Goal: Task Accomplishment & Management: Manage account settings

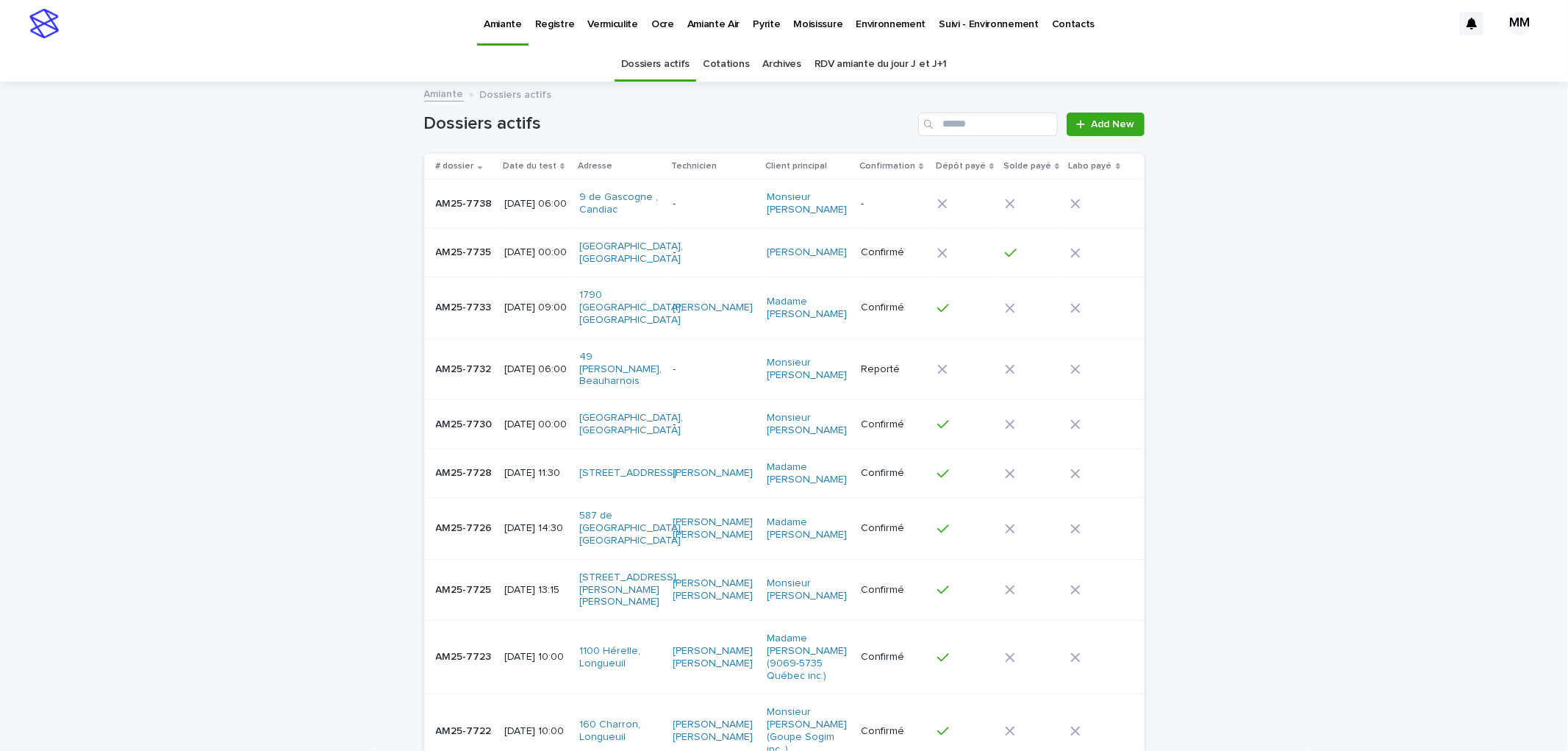
click at [759, 25] on p "Pyrite" at bounding box center [767, 15] width 27 height 31
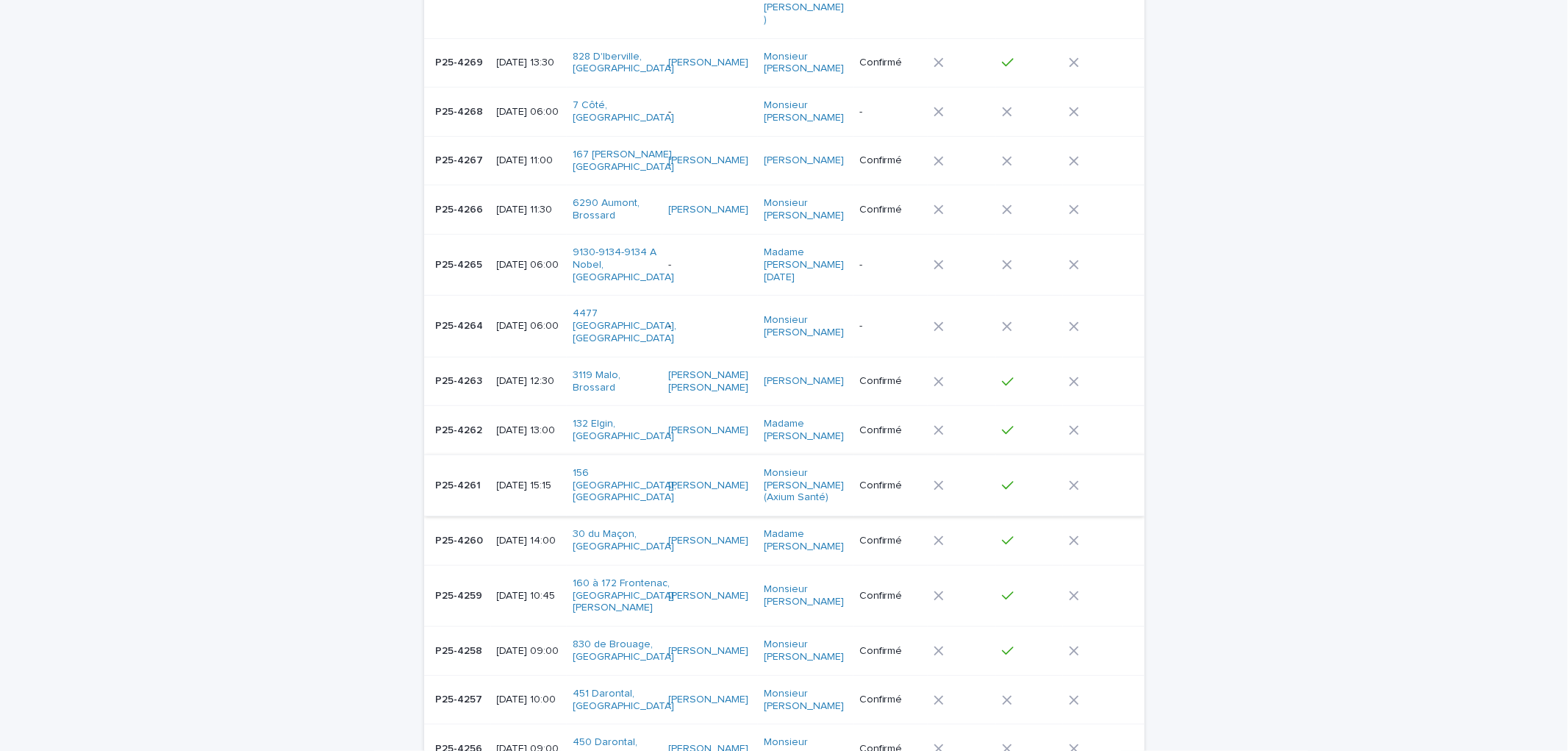
scroll to position [409, 0]
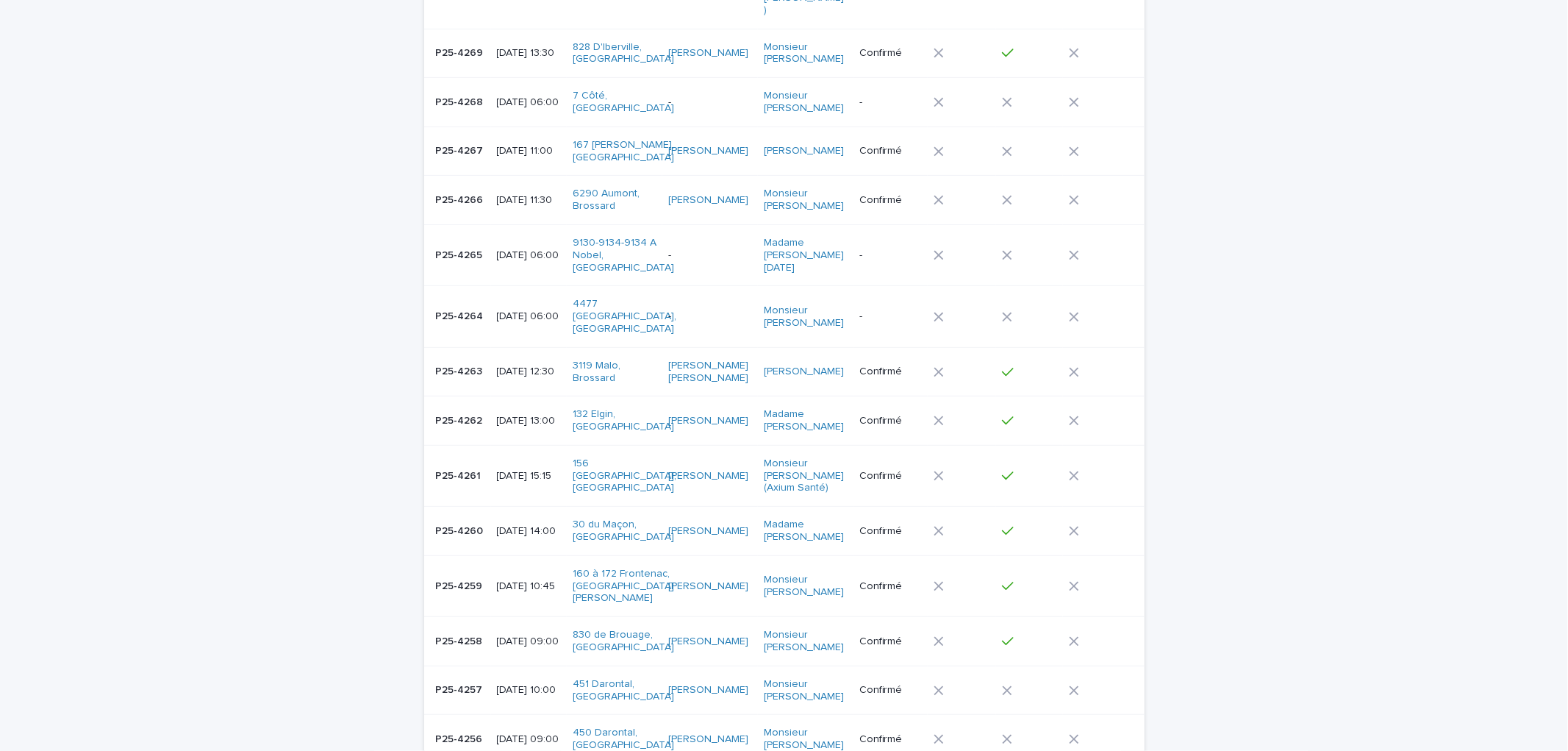
click at [466, 633] on p "P25-4258" at bounding box center [461, 640] width 50 height 15
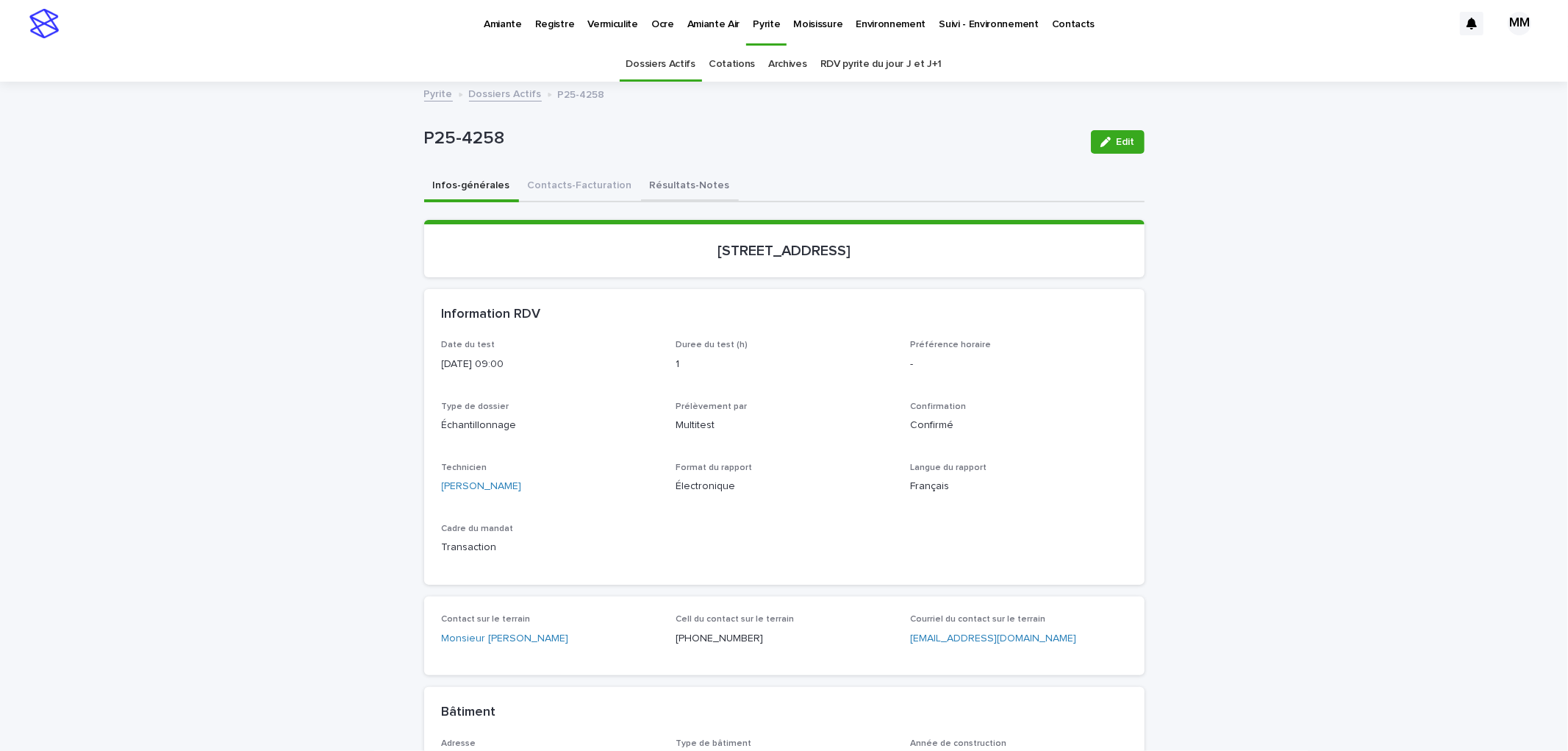
click at [665, 189] on button "Résultats-Notes" at bounding box center [690, 187] width 98 height 31
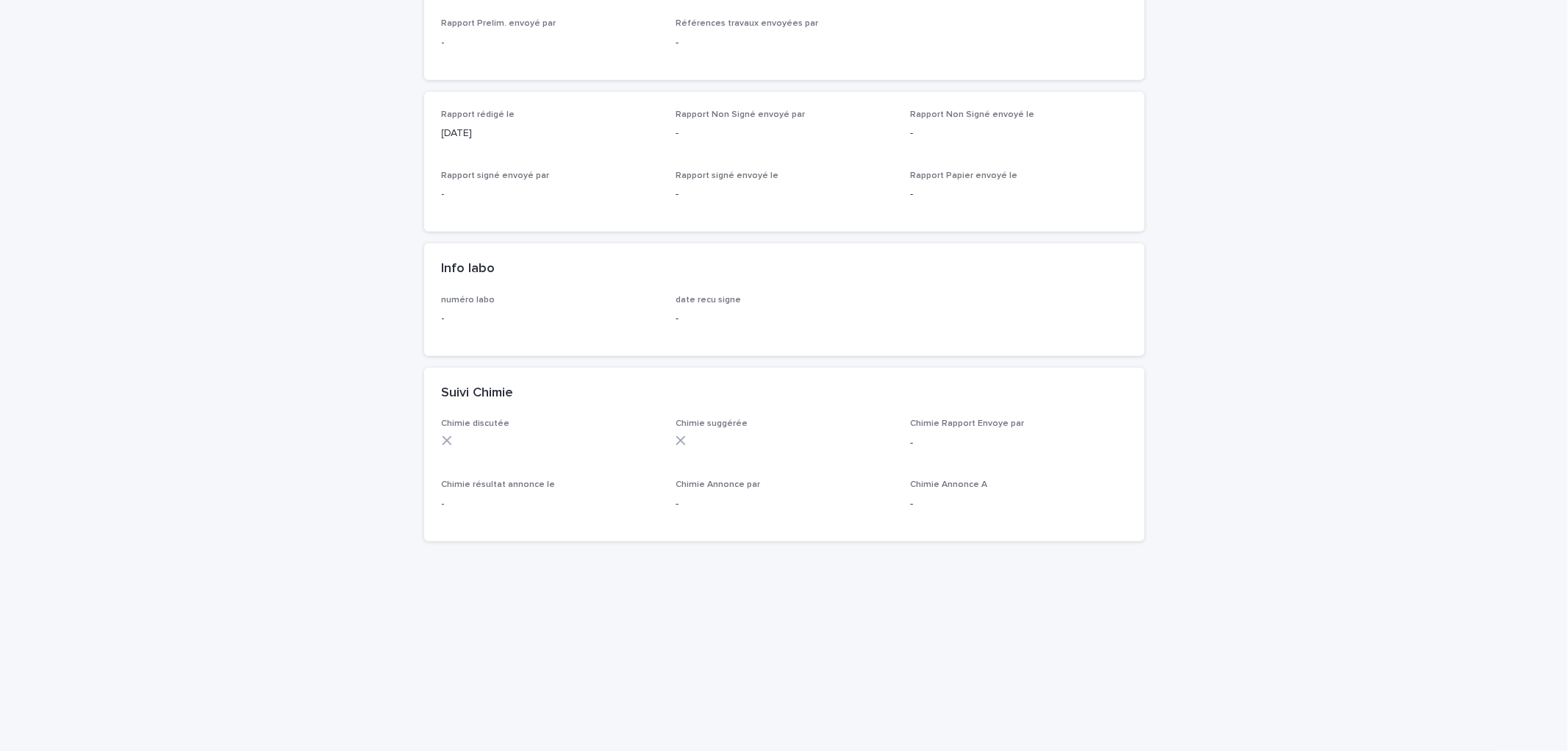
scroll to position [653, 0]
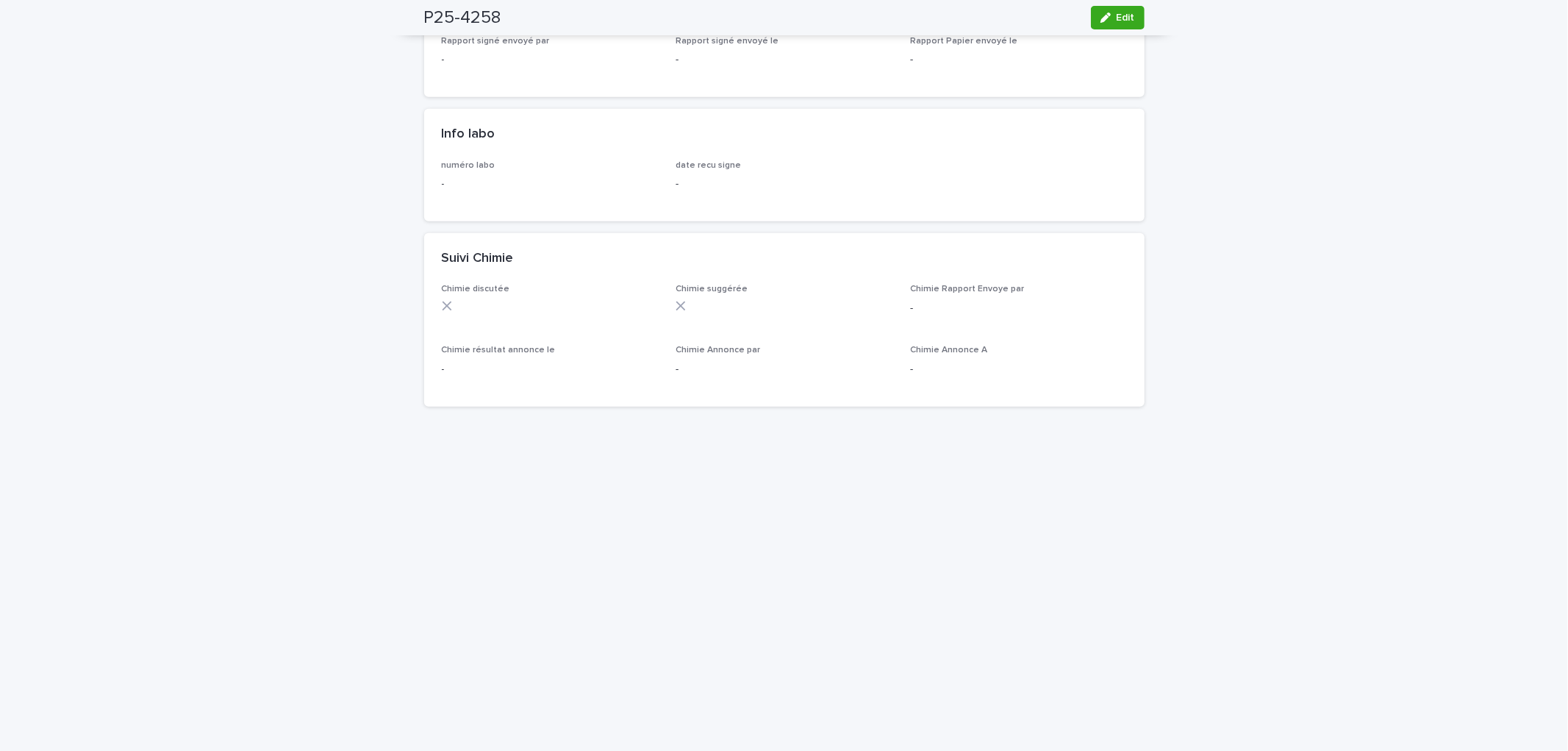
drag, startPoint x: 1291, startPoint y: 247, endPoint x: 1269, endPoint y: 241, distance: 22.8
click at [1291, 247] on div "Loading... Saving… Loading... Saving… P25-4258 Edit P25-4258 Edit Sorry, there …" at bounding box center [784, 244] width 1568 height 1627
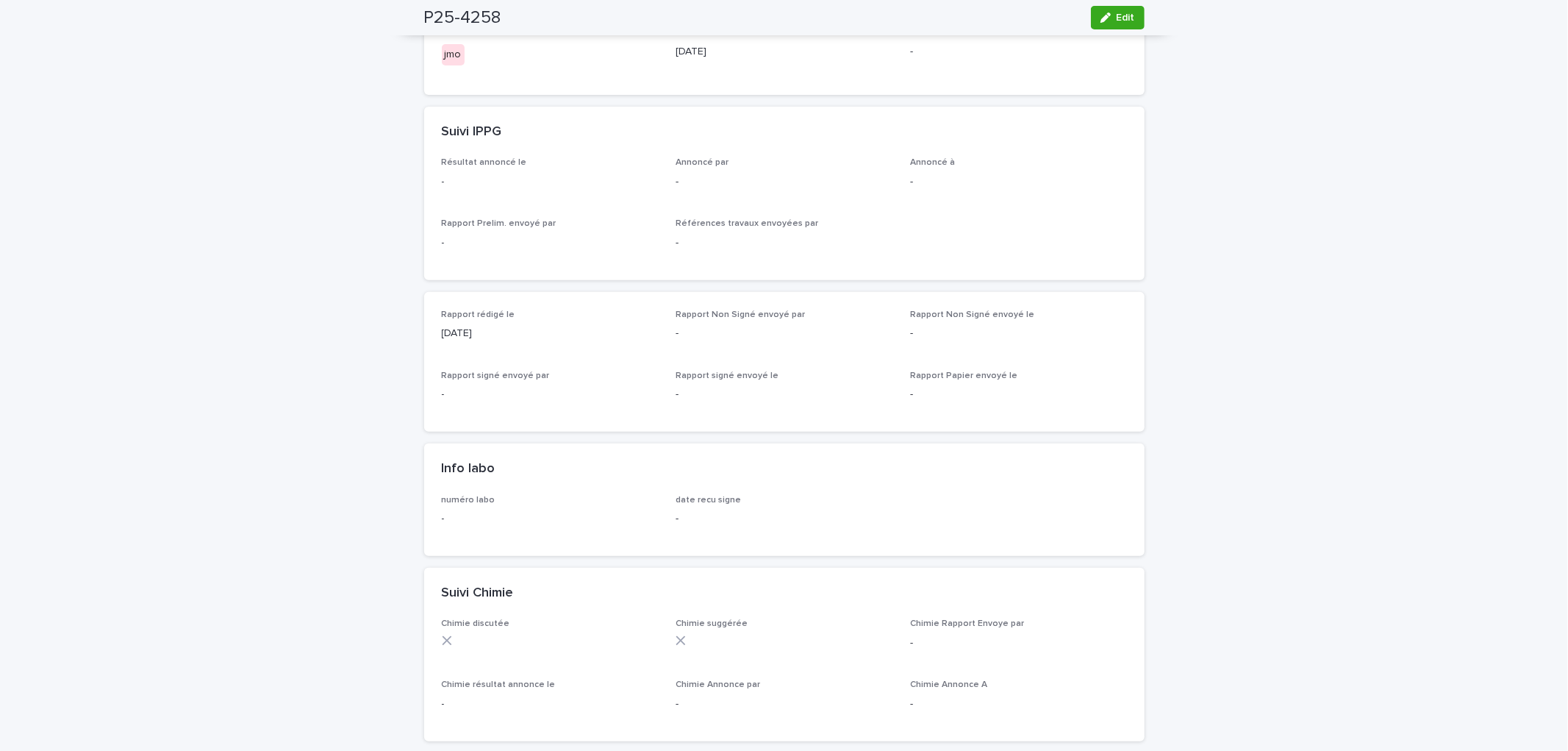
scroll to position [0, 0]
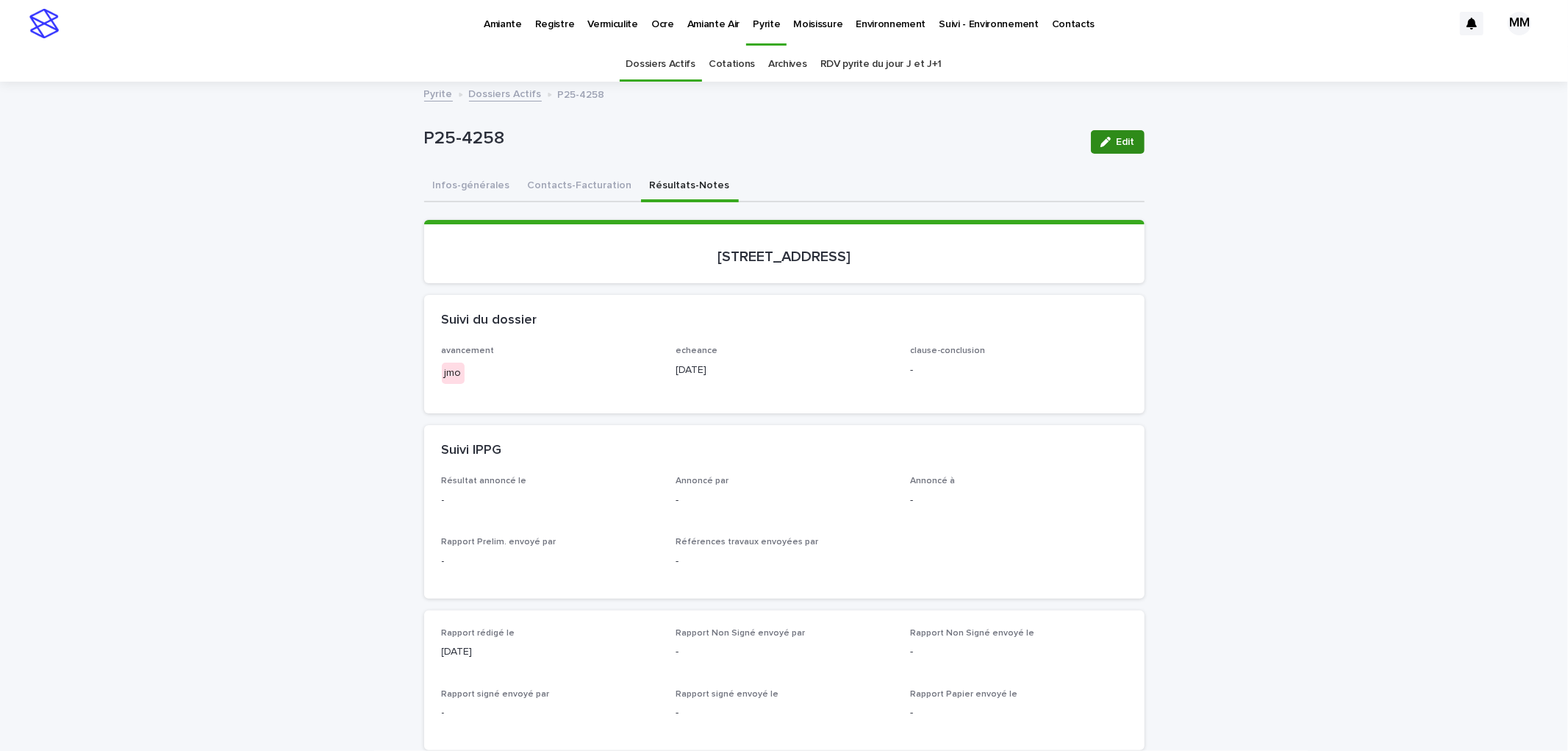
click at [1104, 142] on icon "button" at bounding box center [1106, 142] width 10 height 10
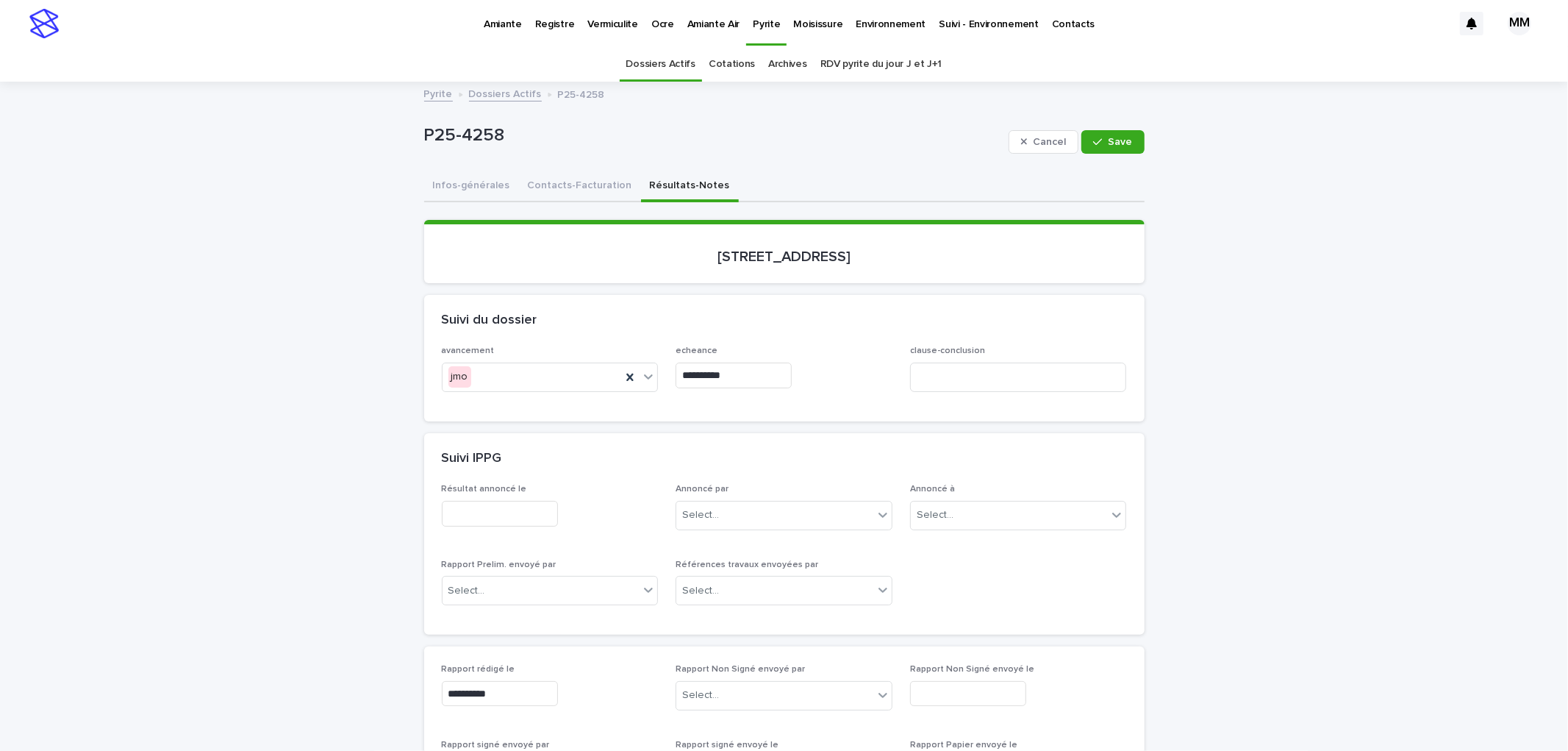
click at [513, 528] on div "Résultat annoncé le" at bounding box center [550, 511] width 217 height 54
click at [505, 518] on input "text" at bounding box center [499, 514] width 116 height 26
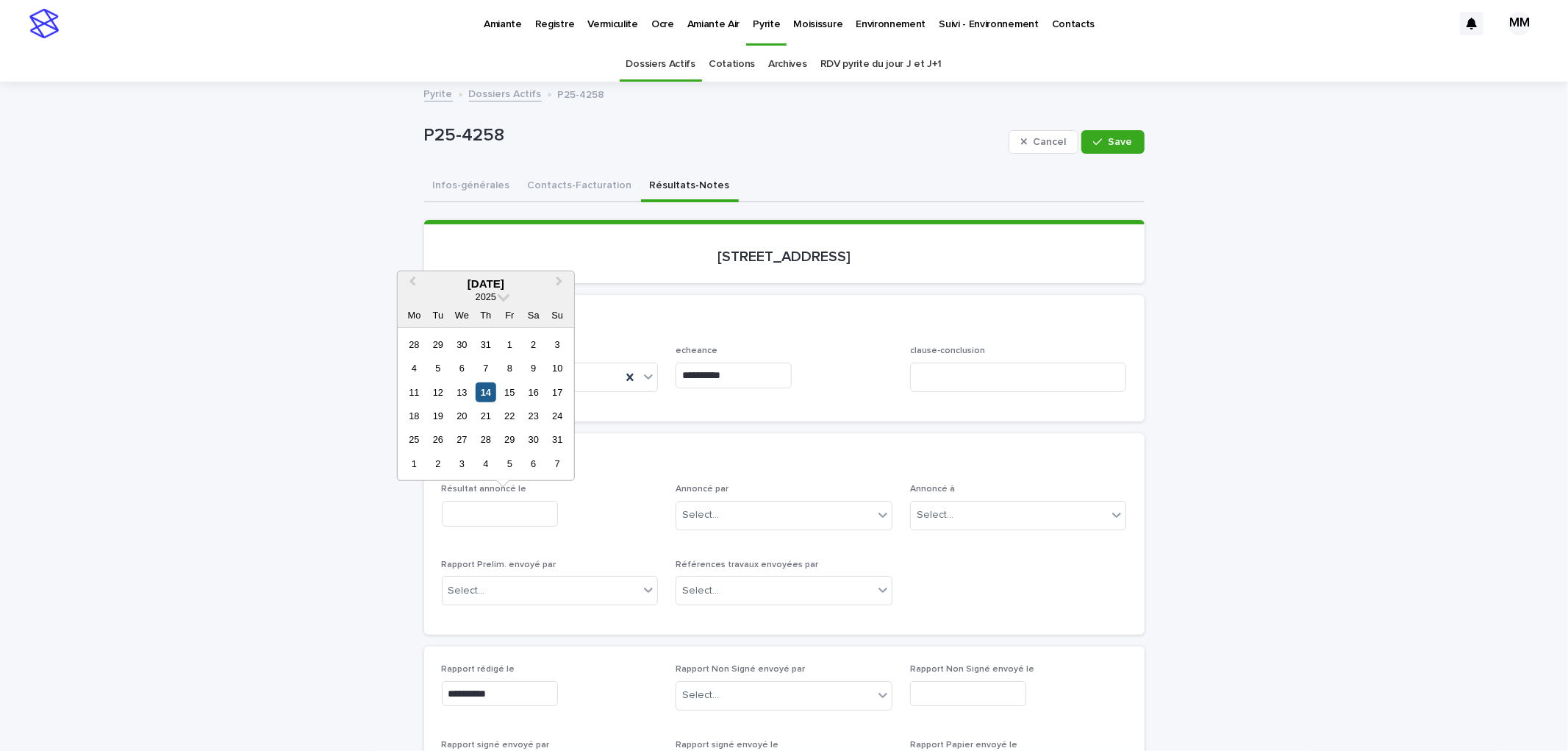
click at [486, 398] on div "14" at bounding box center [485, 391] width 20 height 20
type input "**********"
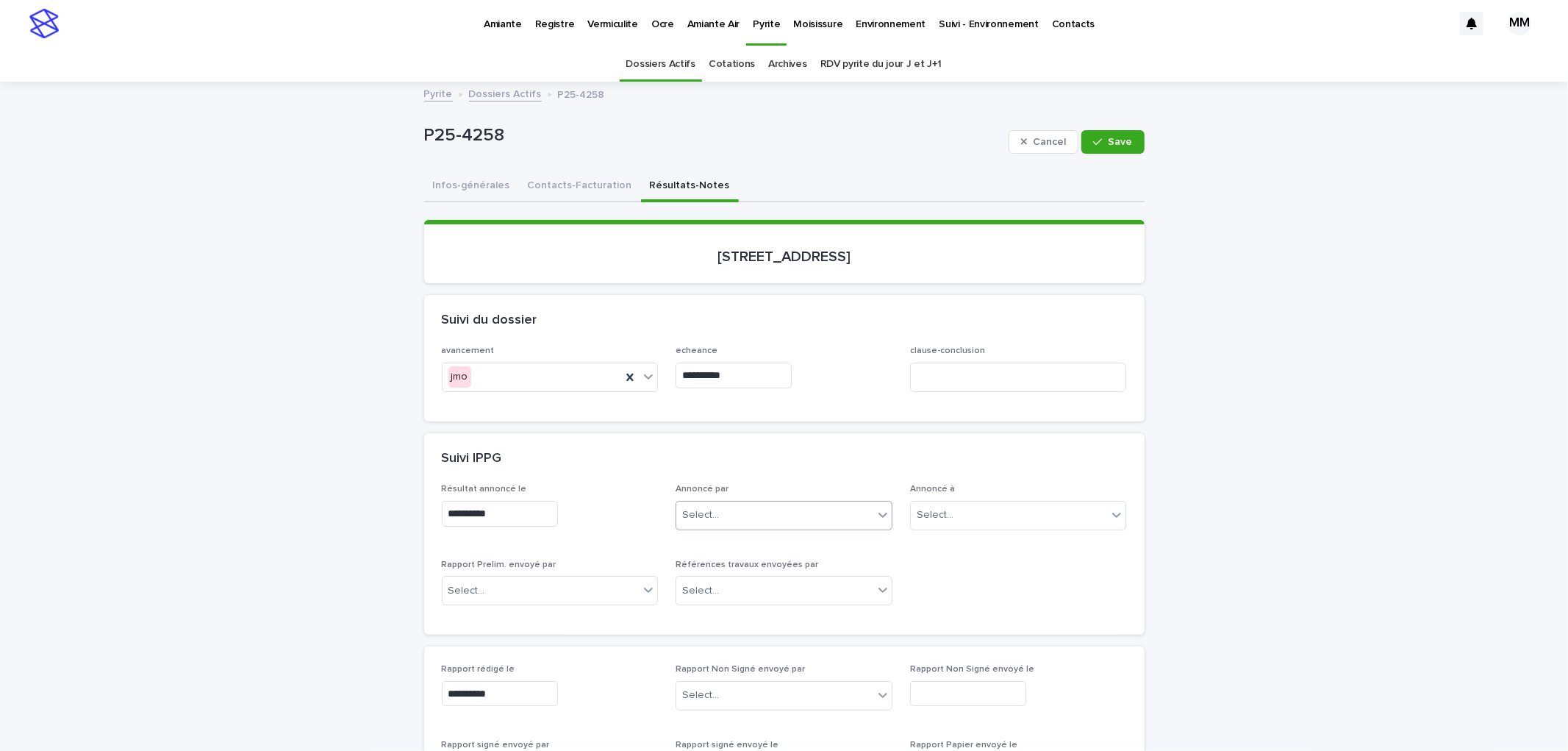
click at [718, 503] on div "Select..." at bounding box center [775, 515] width 197 height 24
type input "**"
click at [749, 530] on div "[PERSON_NAME]" at bounding box center [778, 542] width 215 height 26
click at [982, 503] on div "Select..." at bounding box center [1010, 515] width 197 height 24
type input "*****"
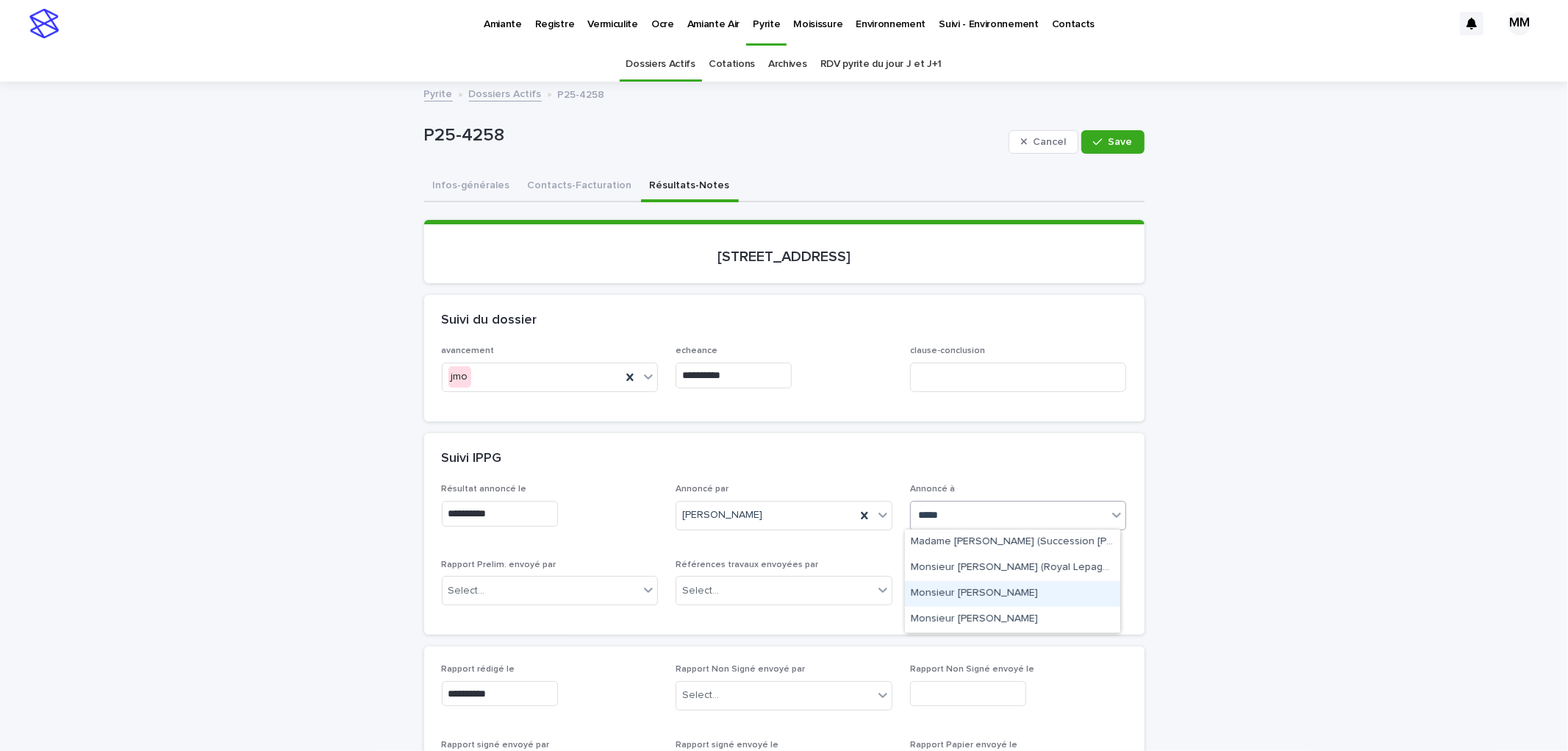
click at [997, 591] on div "Monsieur [PERSON_NAME]" at bounding box center [1012, 594] width 215 height 26
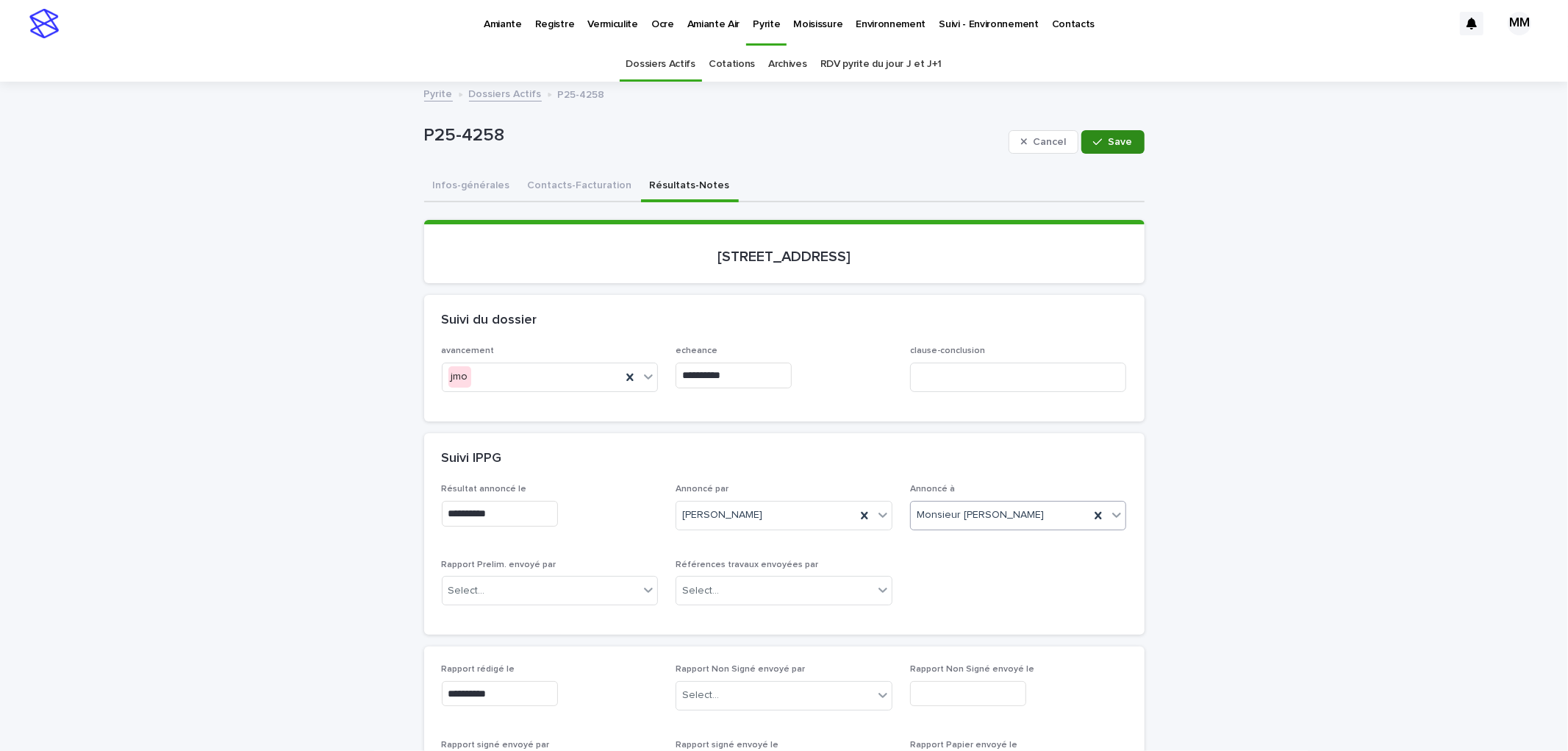
click at [1105, 149] on button "Save" at bounding box center [1113, 142] width 63 height 23
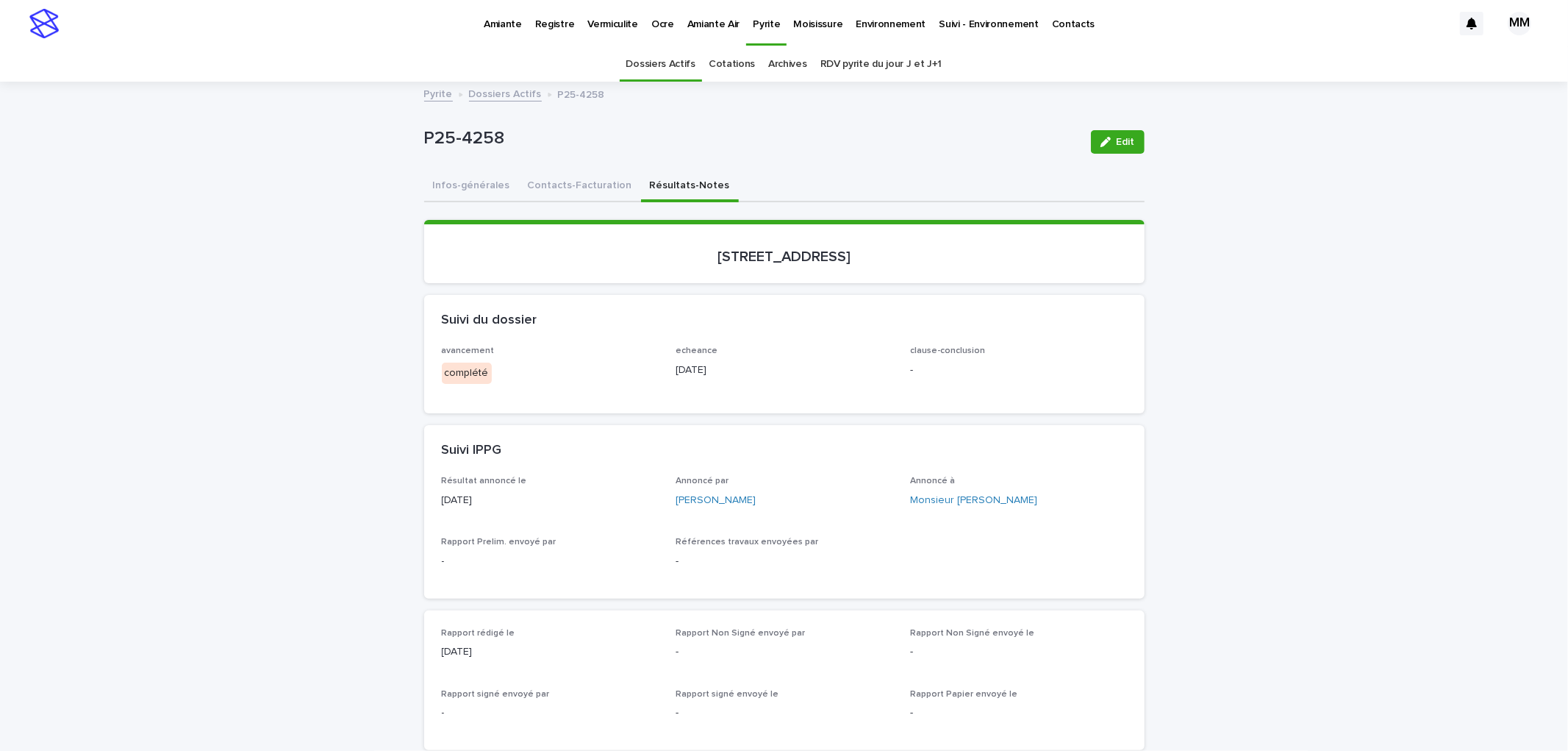
click at [890, 31] on link "Environnement" at bounding box center [890, 22] width 83 height 45
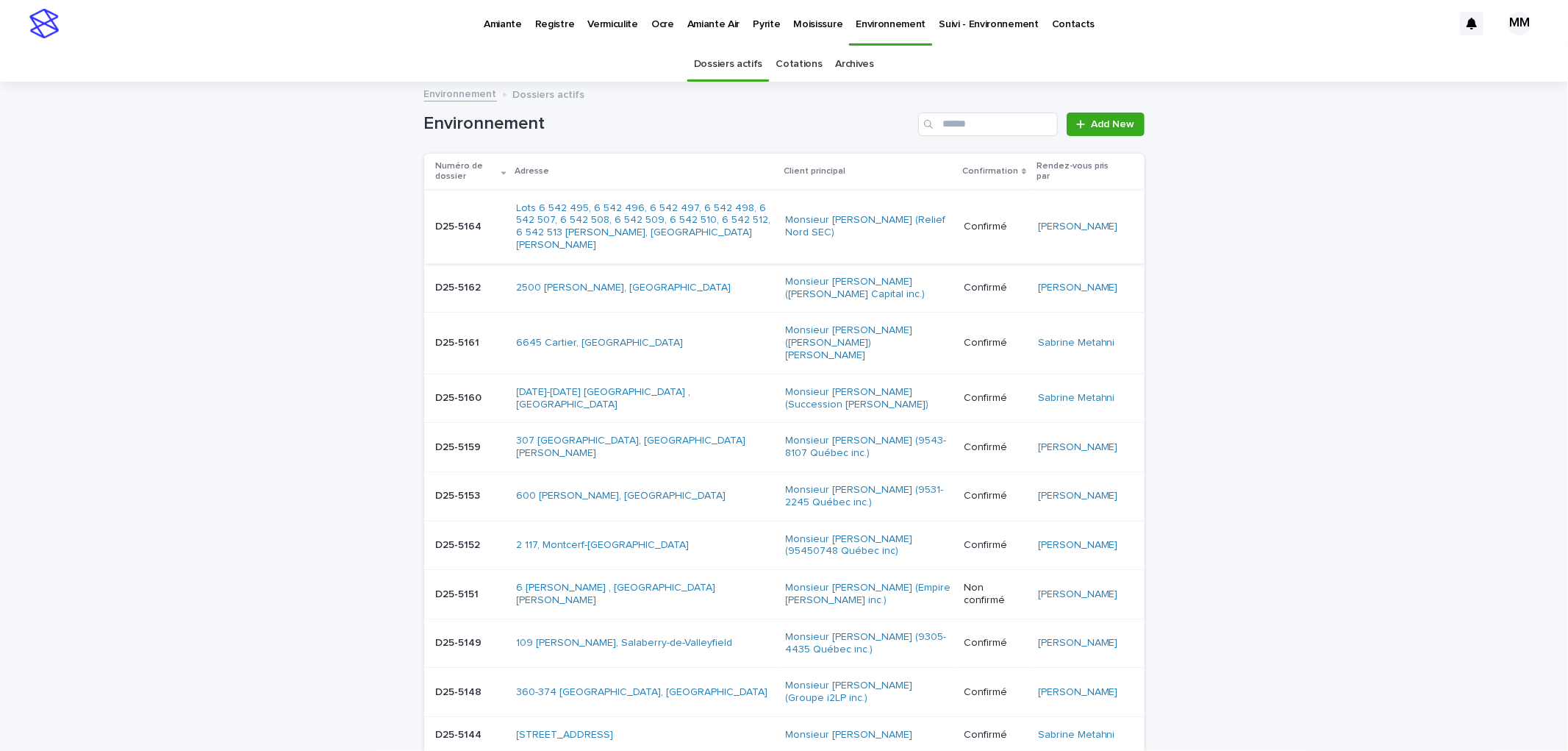
click at [860, 26] on p "Environnement" at bounding box center [890, 15] width 69 height 31
click at [1007, 118] on input "Search" at bounding box center [988, 124] width 140 height 23
type input "****"
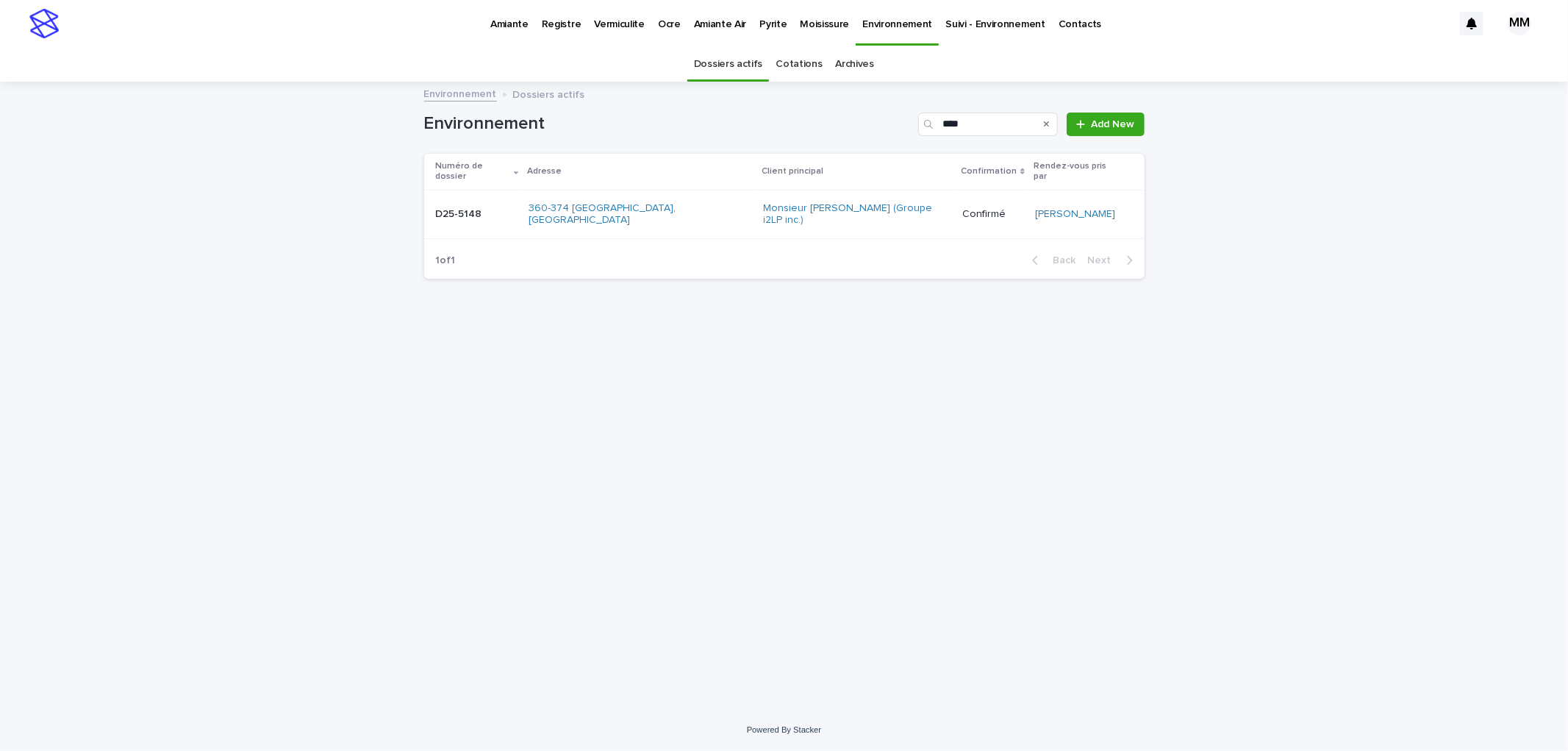
click at [538, 190] on td "360-374 [GEOGRAPHIC_DATA], [GEOGRAPHIC_DATA]" at bounding box center [639, 214] width 234 height 49
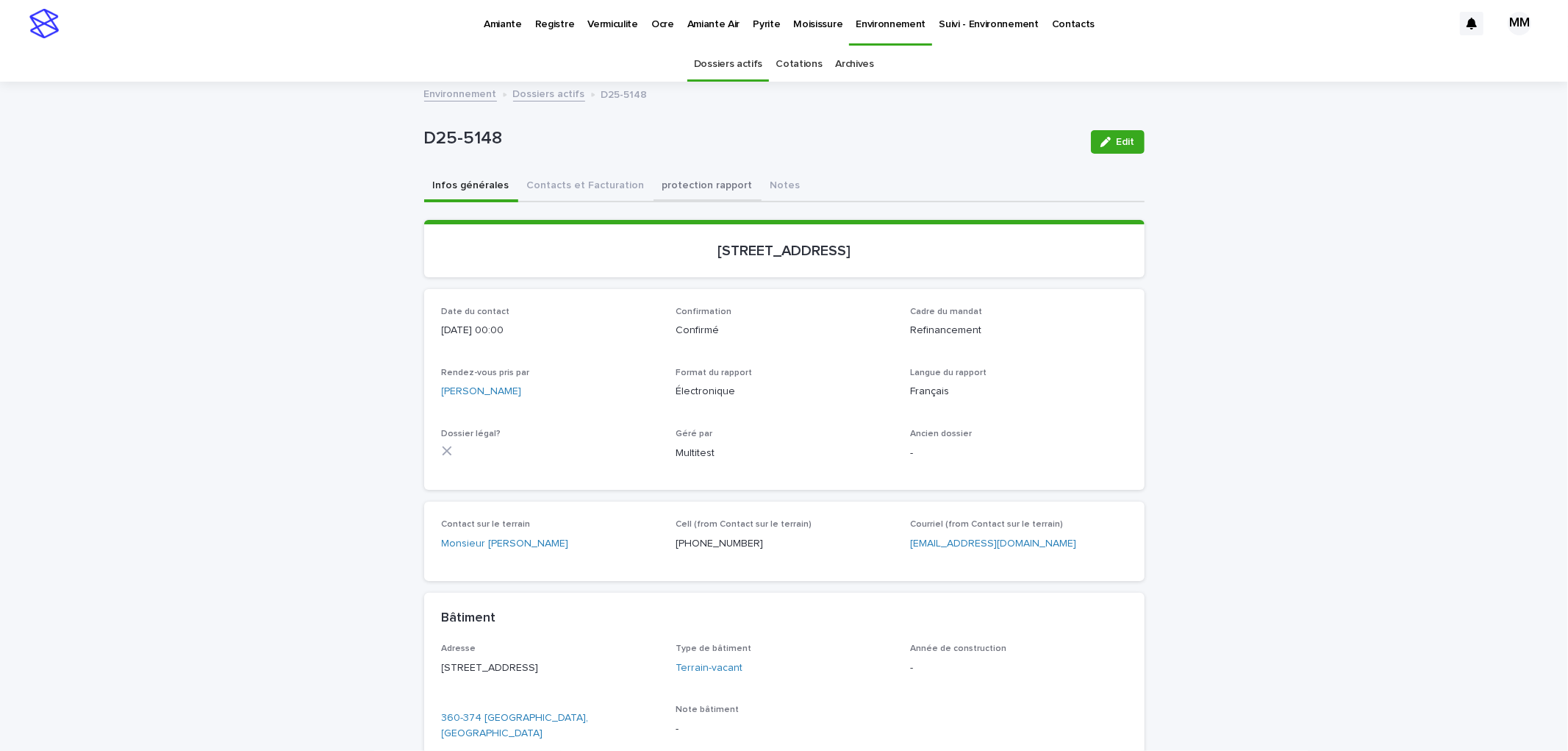
click at [672, 195] on button "protection rapport" at bounding box center [708, 187] width 108 height 31
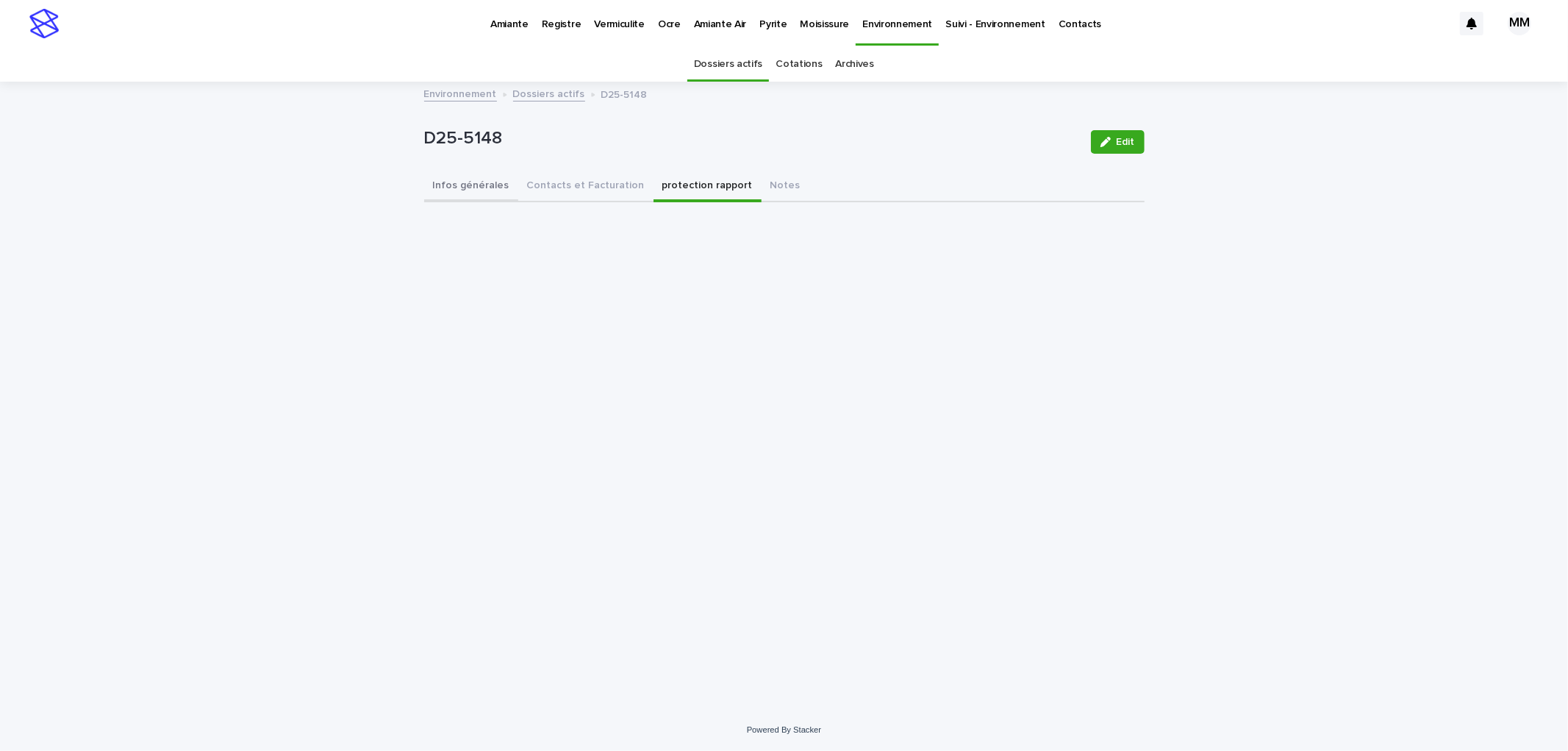
click at [461, 192] on button "Infos générales" at bounding box center [472, 187] width 94 height 31
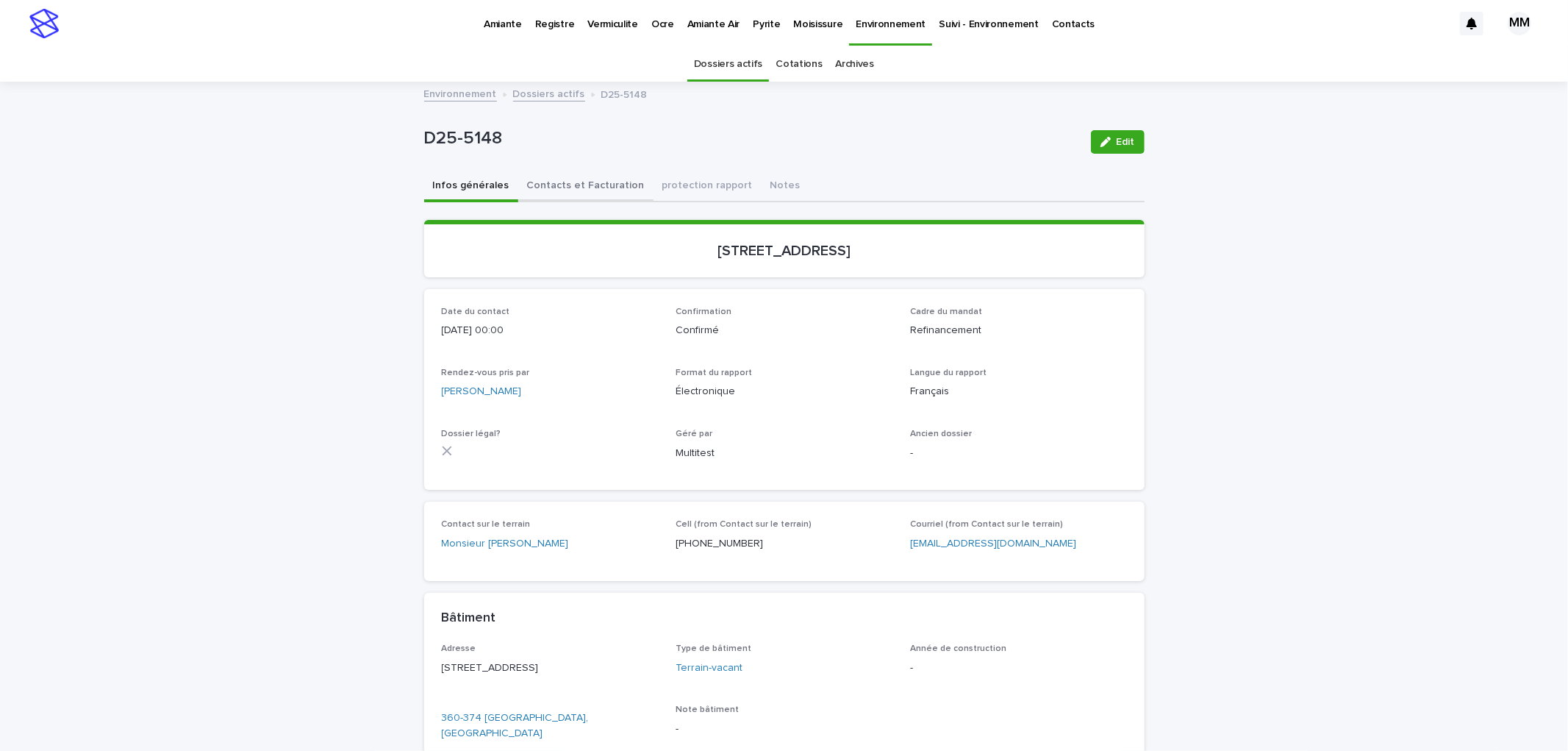
click at [611, 188] on button "Contacts et Facturation" at bounding box center [586, 187] width 136 height 31
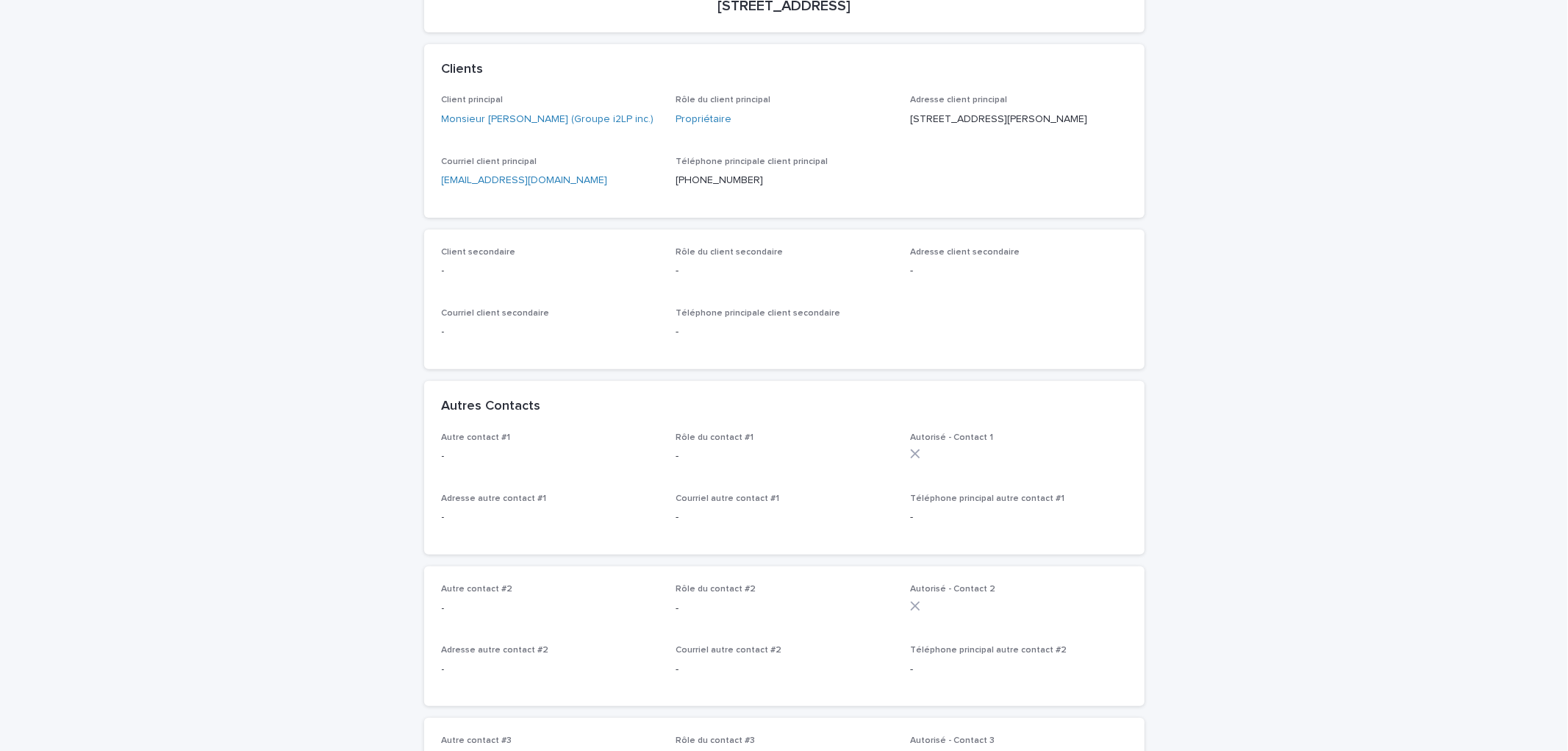
scroll to position [876, 0]
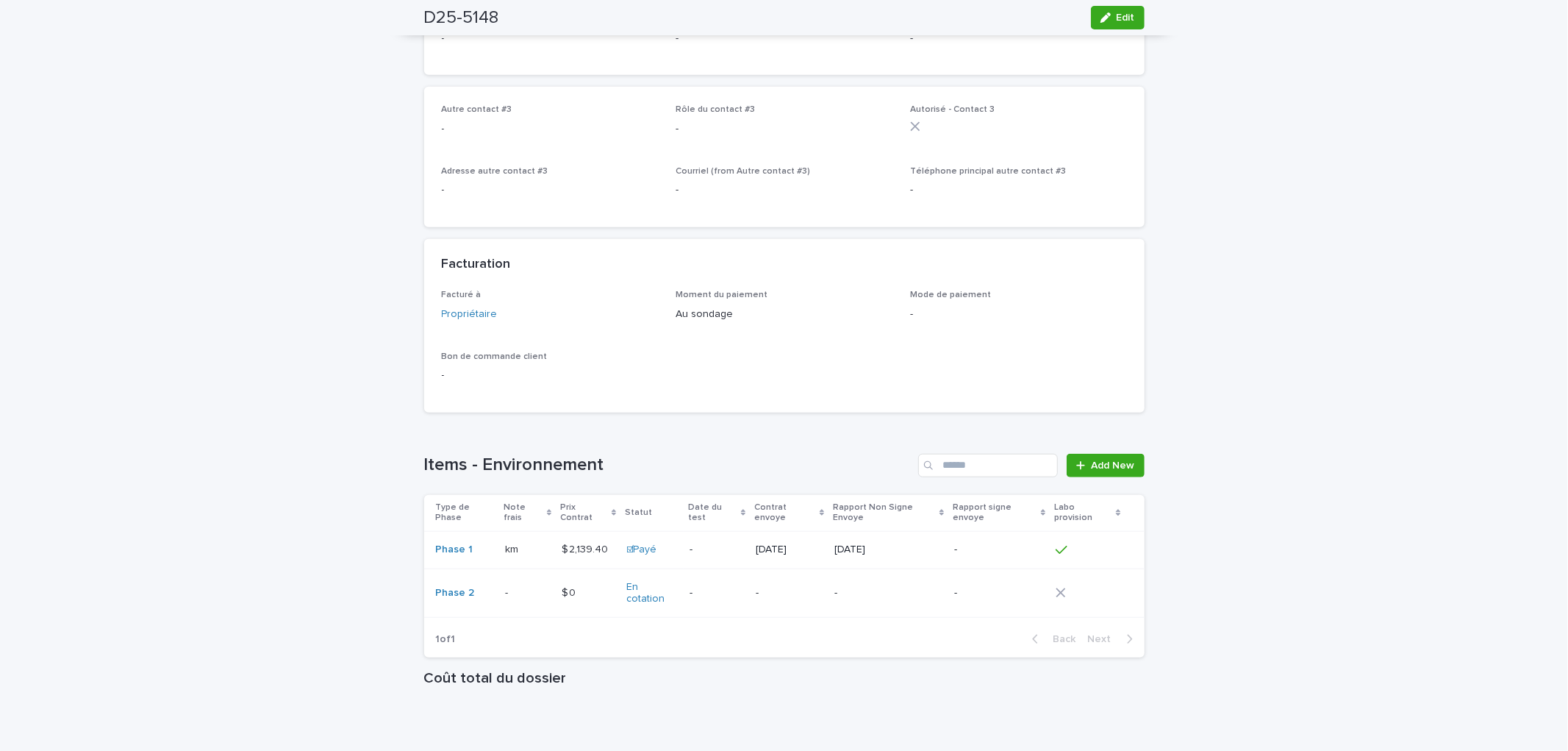
click at [925, 560] on div "[DATE]" at bounding box center [889, 550] width 108 height 24
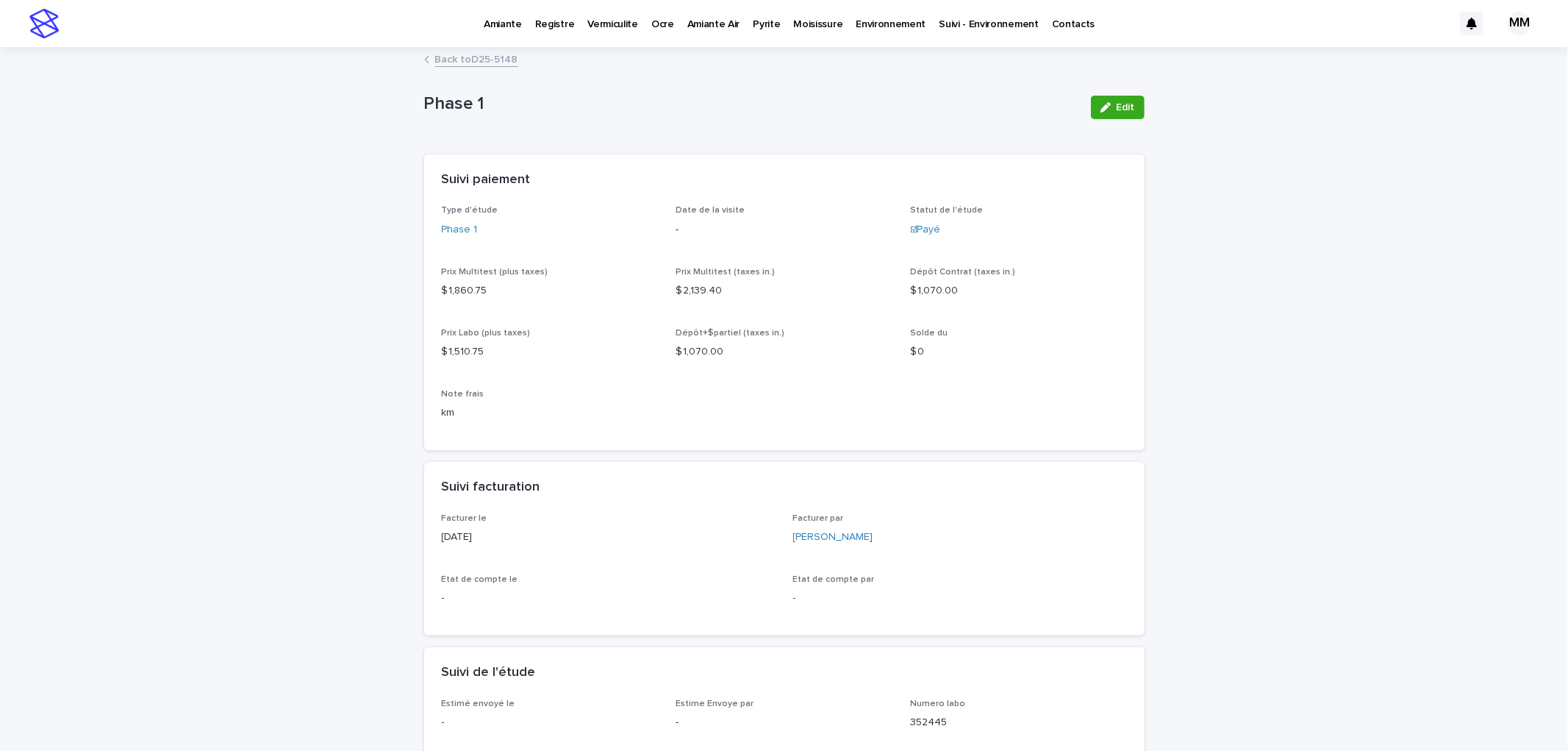
click at [1123, 94] on div "Edit" at bounding box center [1114, 107] width 59 height 59
click at [1122, 106] on span "Edit" at bounding box center [1125, 107] width 18 height 10
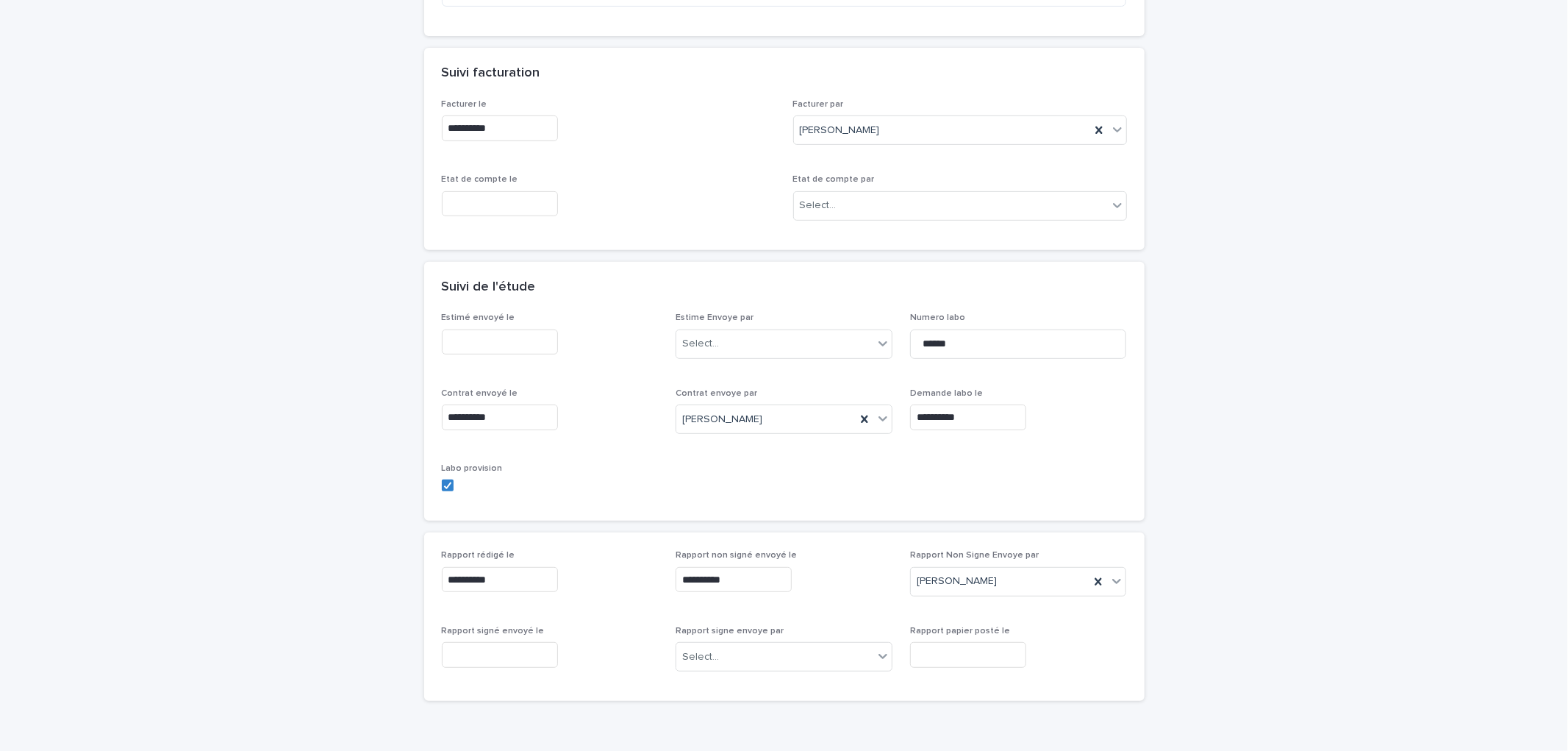
scroll to position [550, 0]
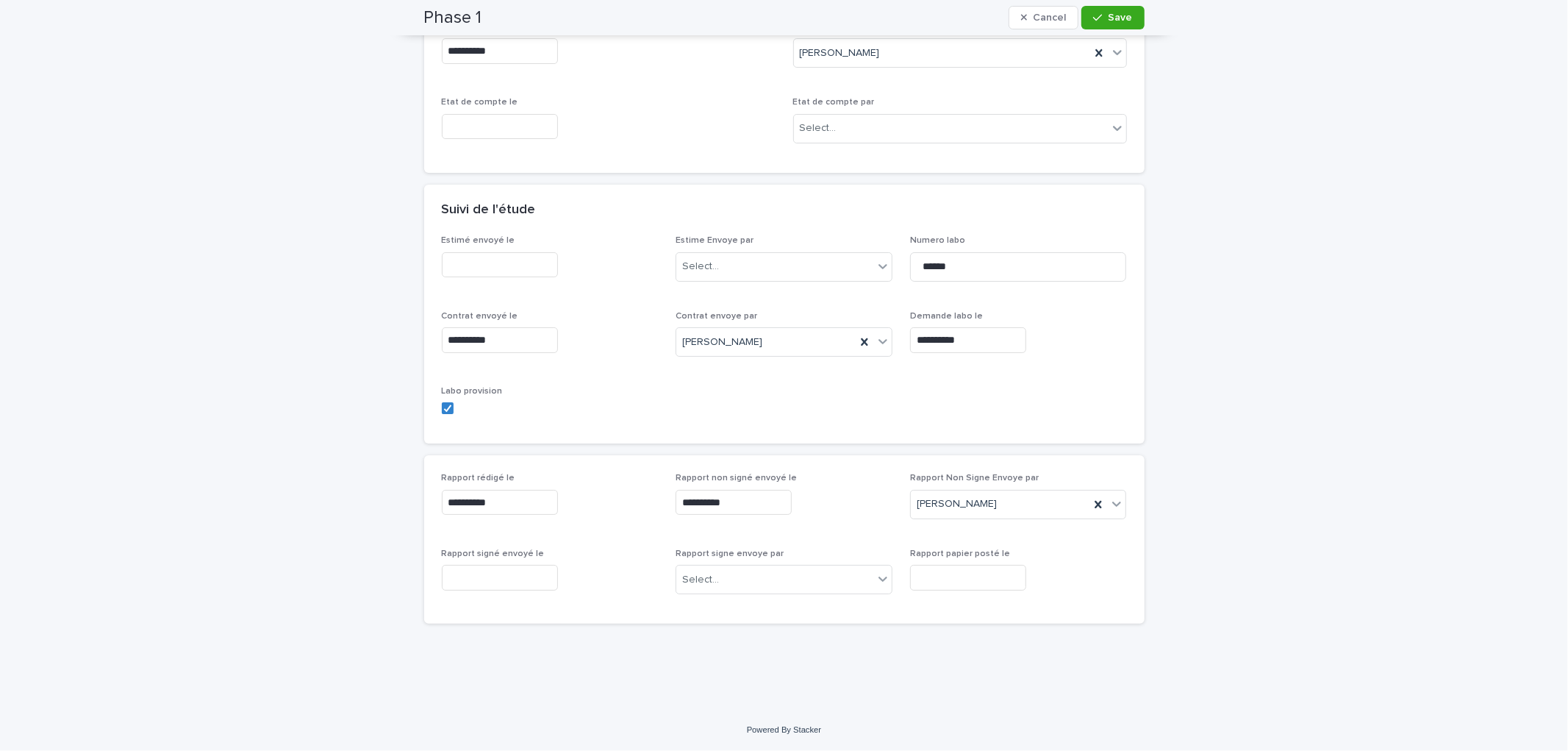
click at [529, 579] on input "text" at bounding box center [499, 578] width 116 height 26
click at [482, 455] on div "14" at bounding box center [485, 457] width 20 height 20
type input "**********"
click at [721, 576] on div "Select..." at bounding box center [775, 580] width 197 height 24
type input "**"
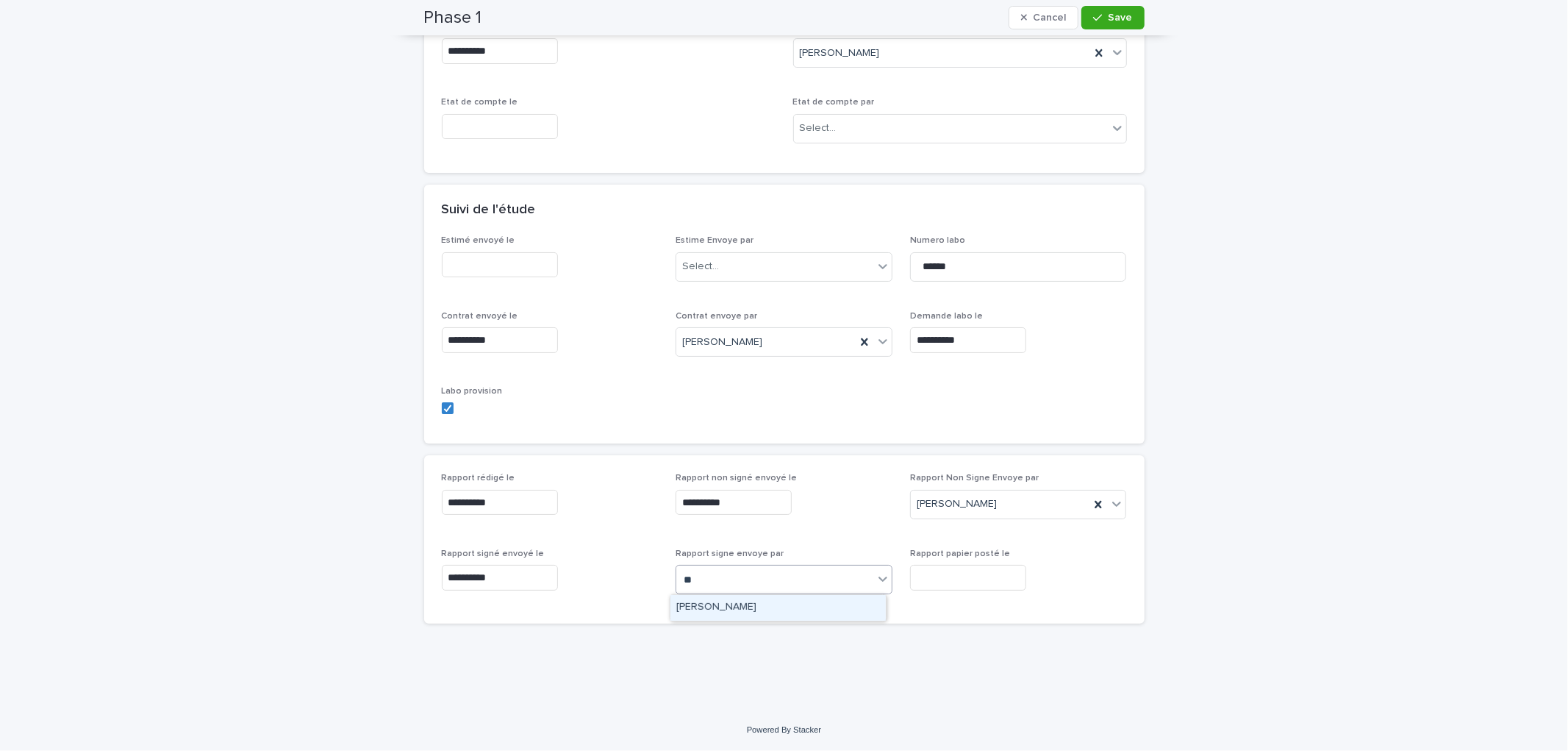
click at [743, 605] on div "[PERSON_NAME]" at bounding box center [778, 608] width 215 height 26
click at [1114, 9] on button "Save" at bounding box center [1113, 17] width 63 height 23
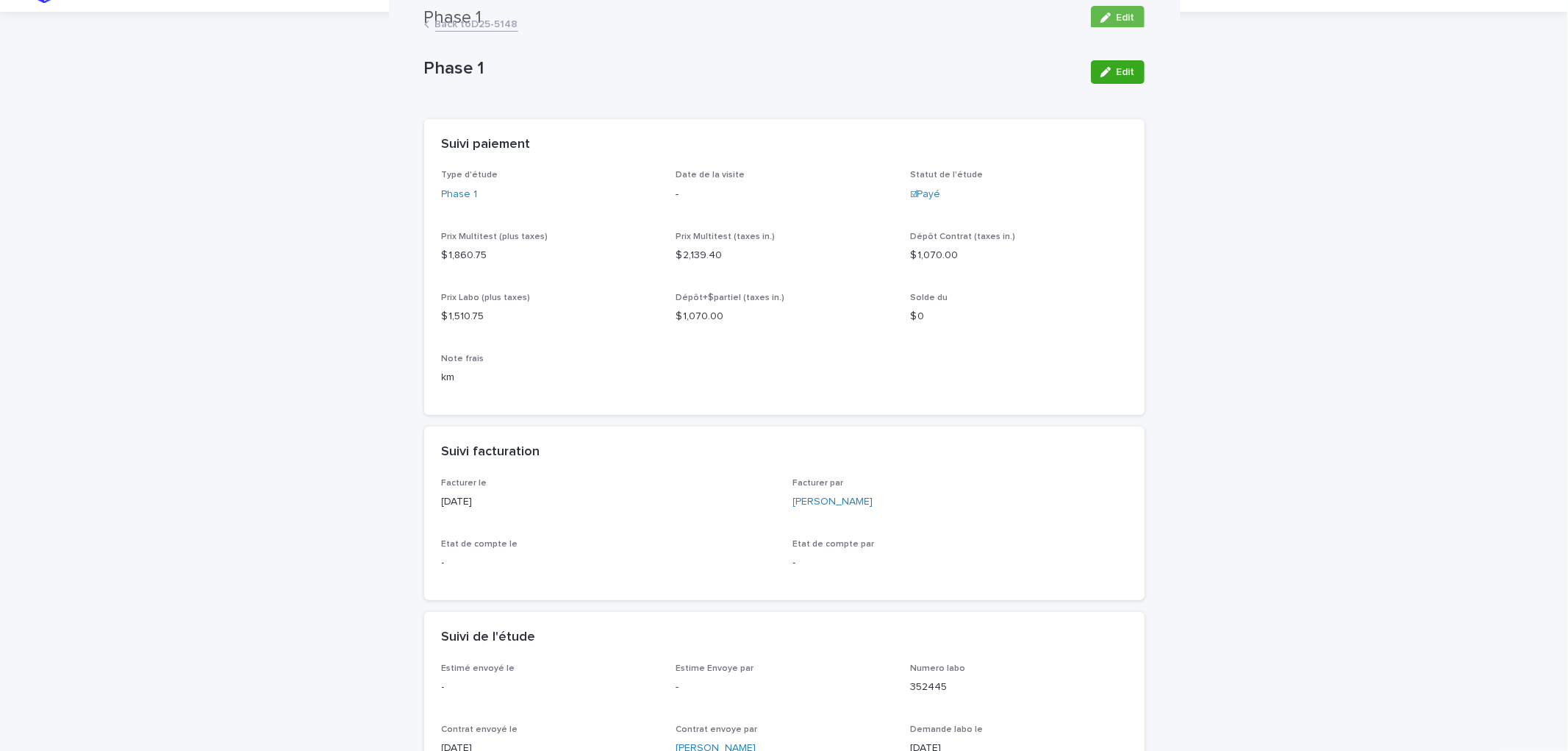
scroll to position [0, 0]
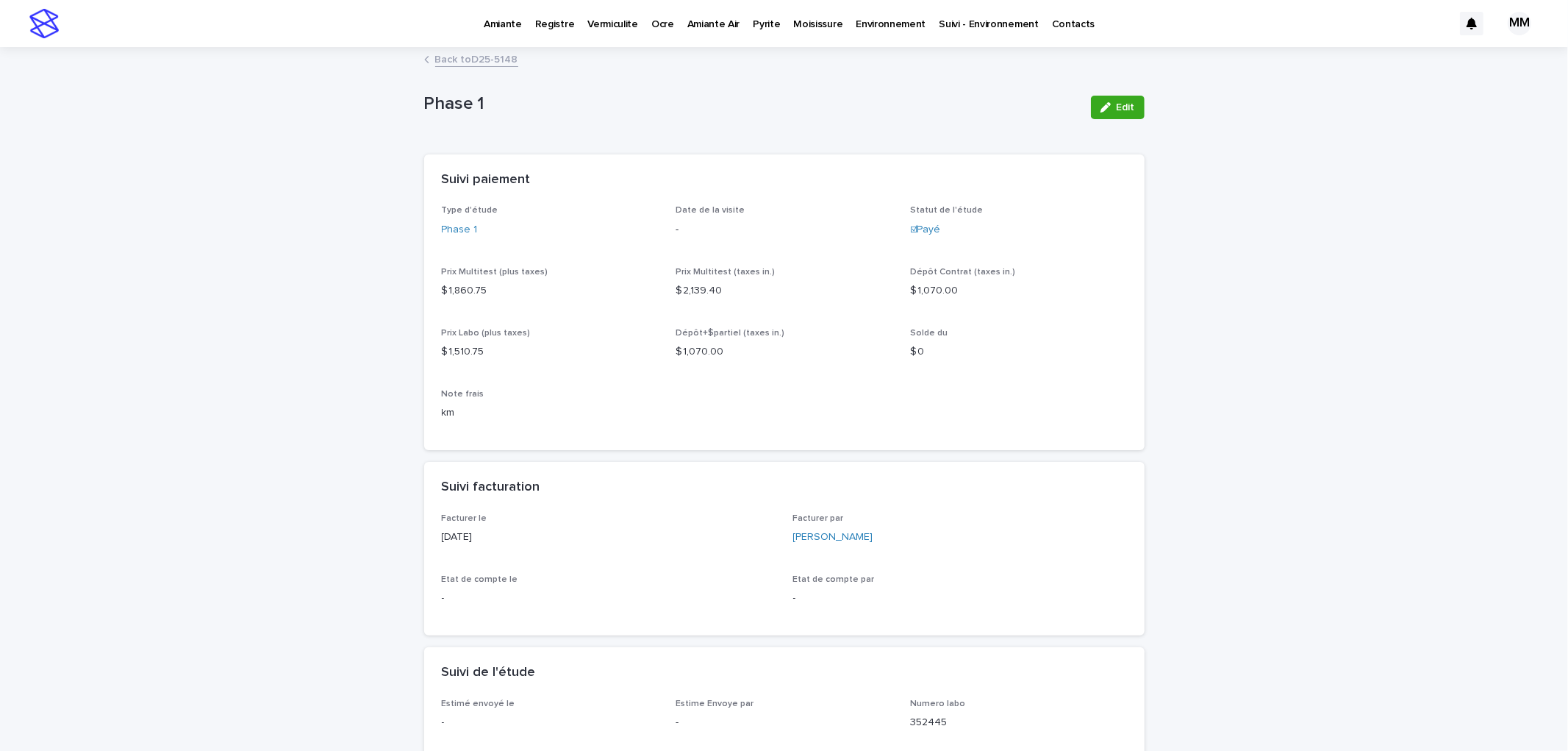
click at [456, 64] on link "Back to D25-5148" at bounding box center [476, 58] width 83 height 17
